Goal: Task Accomplishment & Management: Use online tool/utility

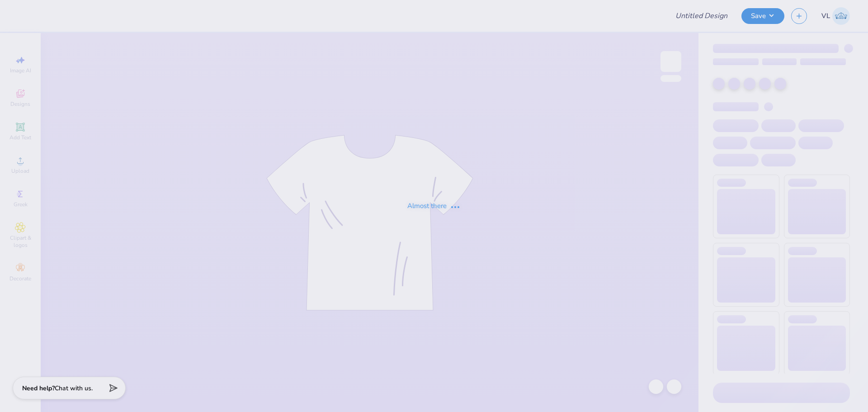
type input "Pack Motorsports SAE Tailgate"
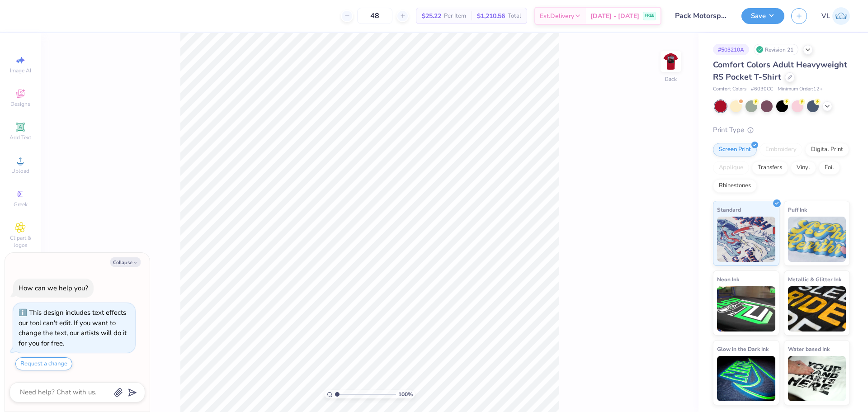
type textarea "x"
drag, startPoint x: 339, startPoint y: 395, endPoint x: 353, endPoint y: 393, distance: 14.1
type input "3.5"
click at [352, 394] on input "range" at bounding box center [365, 394] width 61 height 8
type textarea "x"
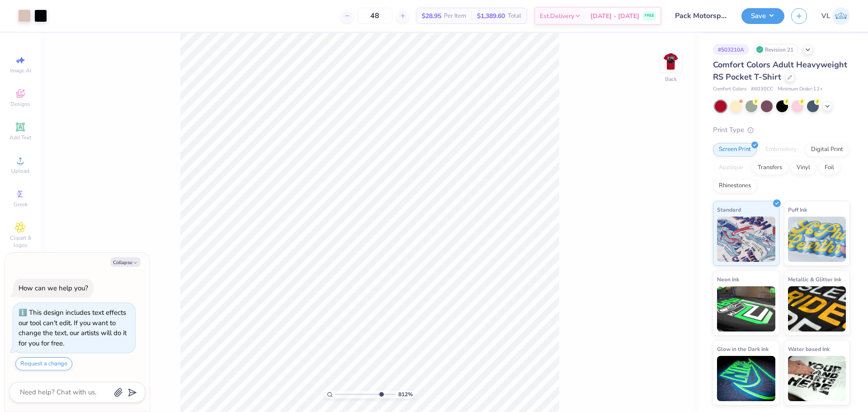
drag, startPoint x: 353, startPoint y: 392, endPoint x: 380, endPoint y: 393, distance: 27.1
type input "8.12"
click at [380, 393] on input "range" at bounding box center [365, 394] width 61 height 8
click at [662, 60] on img at bounding box center [671, 61] width 36 height 36
type textarea "x"
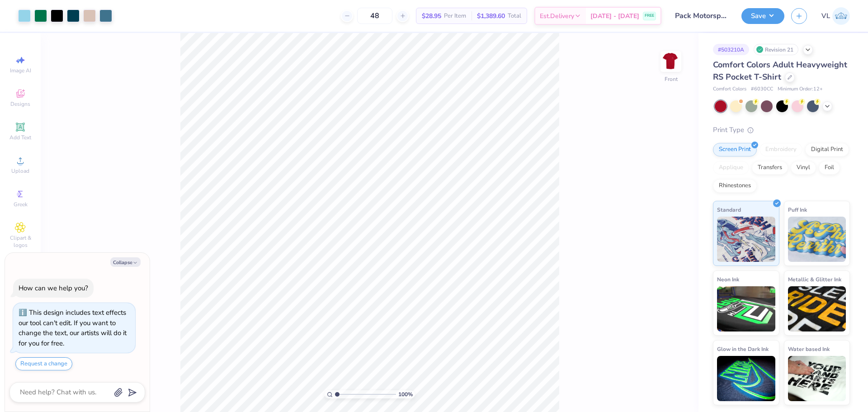
drag, startPoint x: 380, startPoint y: 394, endPoint x: 336, endPoint y: 398, distance: 44.5
type input "1"
click at [336, 398] on input "range" at bounding box center [365, 394] width 61 height 8
click at [23, 165] on icon at bounding box center [20, 160] width 11 height 11
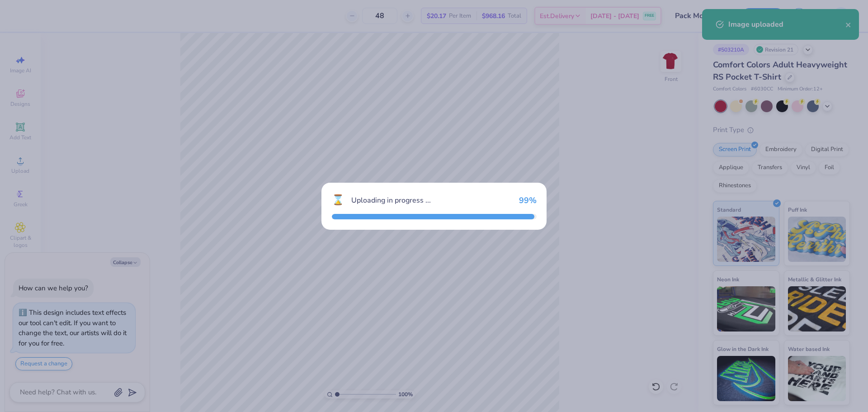
type textarea "x"
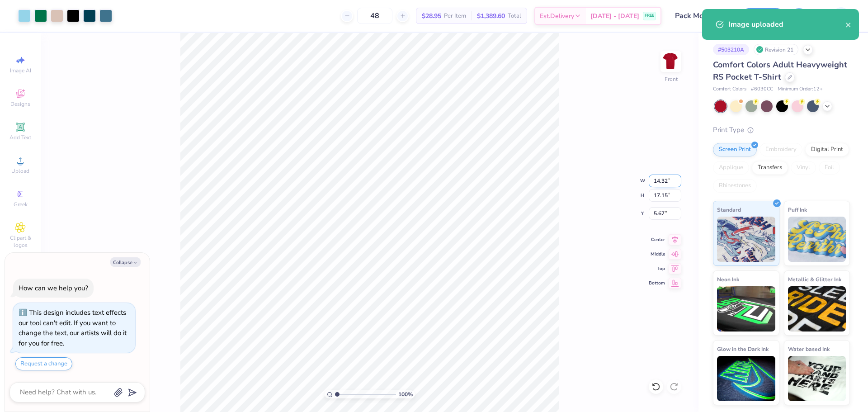
click at [669, 174] on input "14.32" at bounding box center [664, 180] width 33 height 13
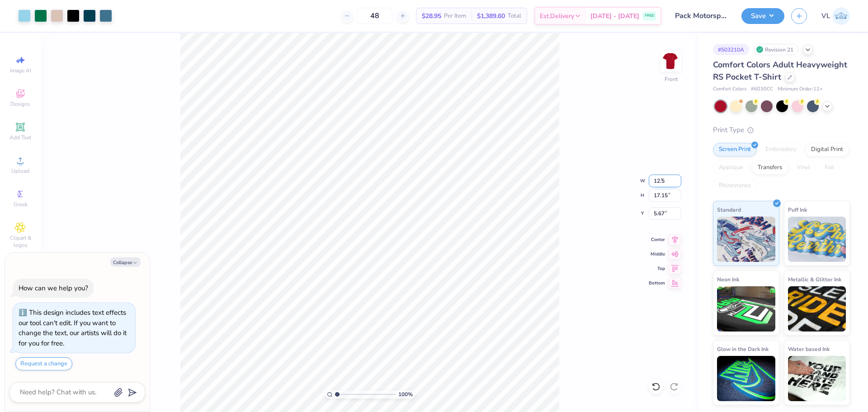
type input "12.5"
type textarea "x"
type input "12.50"
type input "14.97"
click at [664, 207] on input "6.77" at bounding box center [664, 213] width 33 height 13
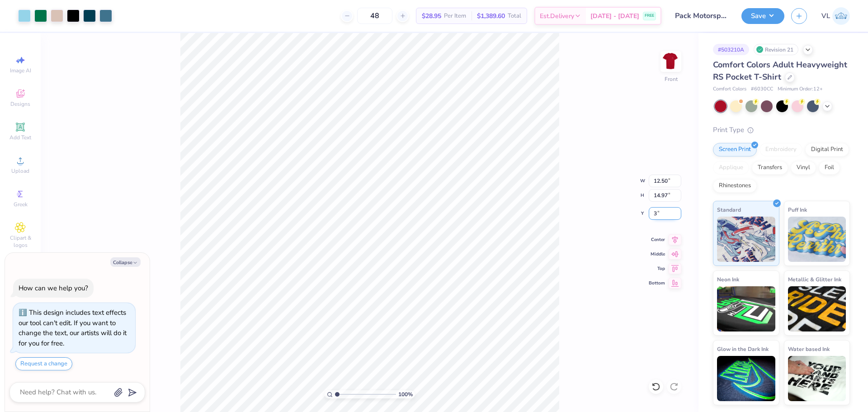
type input "3"
type textarea "x"
type input "3.00"
click at [773, 17] on button "Save" at bounding box center [762, 15] width 43 height 16
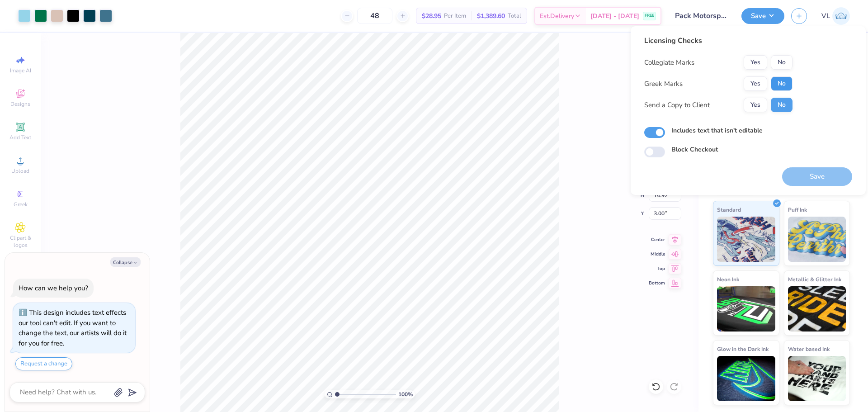
click at [786, 81] on button "No" at bounding box center [781, 83] width 22 height 14
click at [783, 64] on button "No" at bounding box center [781, 62] width 22 height 14
click at [827, 170] on button "Save" at bounding box center [817, 176] width 70 height 19
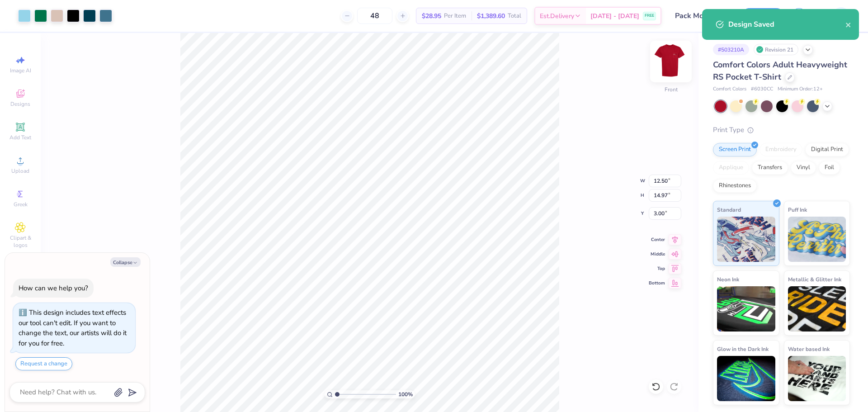
click at [672, 70] on img at bounding box center [671, 61] width 36 height 36
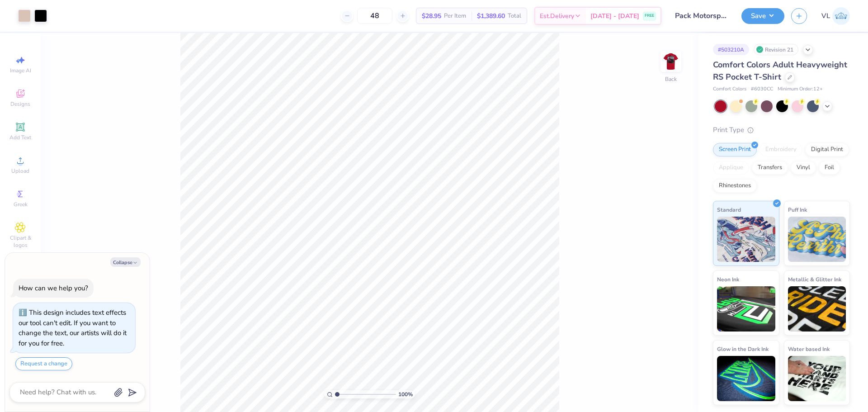
type textarea "x"
